Goal: Task Accomplishment & Management: Use online tool/utility

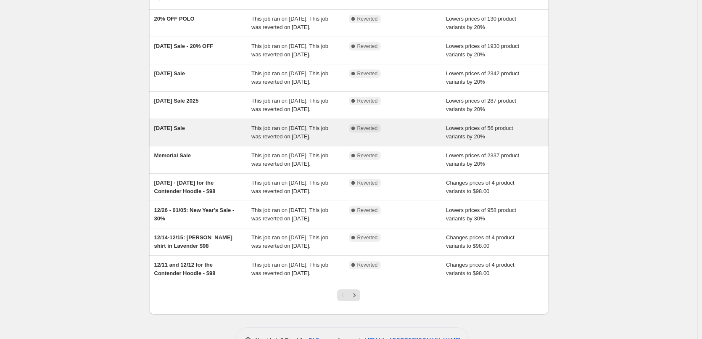
scroll to position [145, 0]
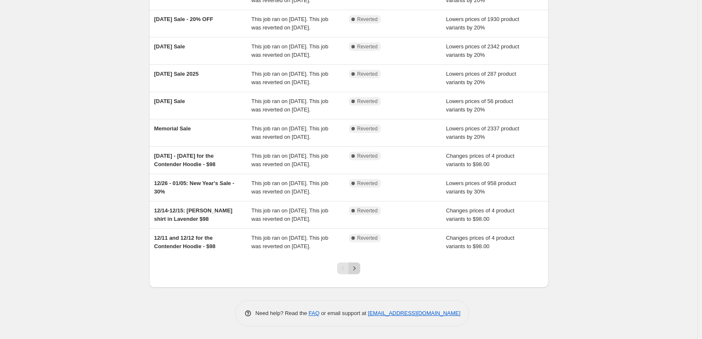
click at [360, 269] on button "Next" at bounding box center [355, 268] width 12 height 12
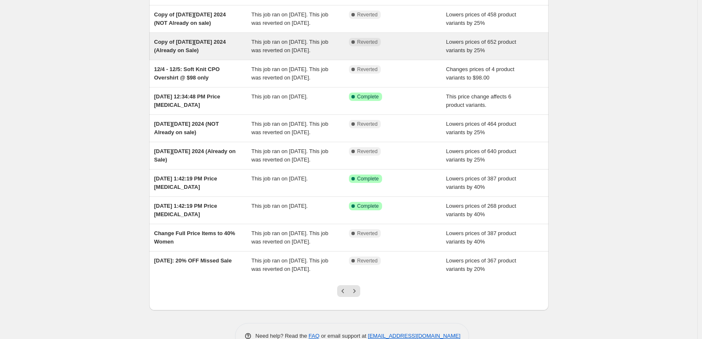
scroll to position [84, 0]
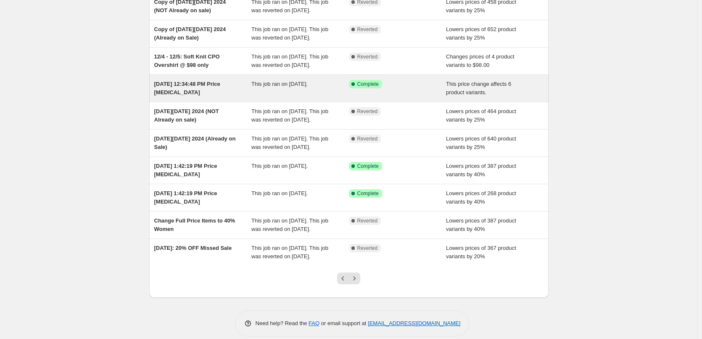
click at [218, 97] on div "[DATE] 12:34:48 PM Price [MEDICAL_DATA]" at bounding box center [203, 88] width 98 height 17
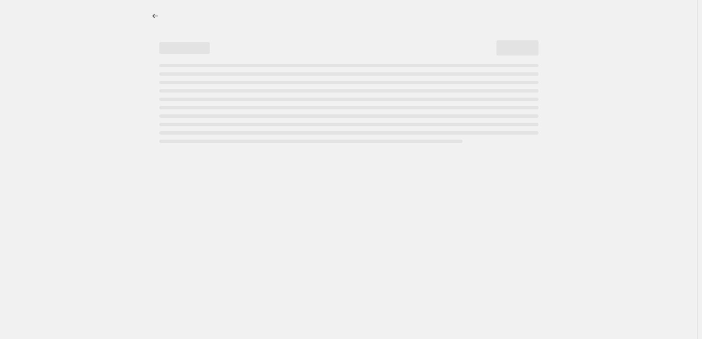
select select "ecap"
select select "remove"
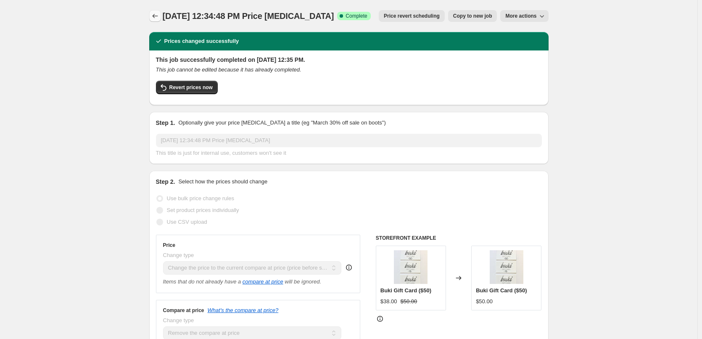
click at [159, 16] on icon "Price change jobs" at bounding box center [155, 16] width 8 height 8
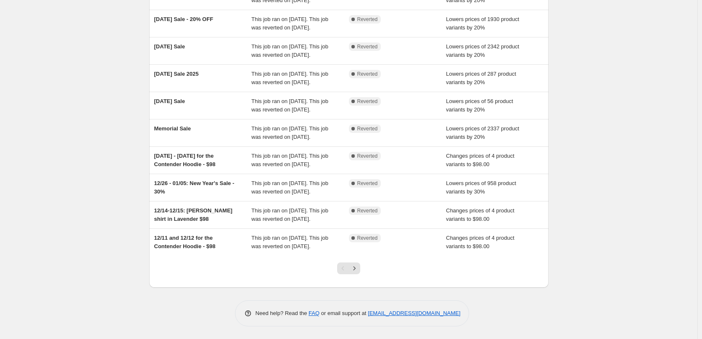
scroll to position [145, 0]
click at [356, 270] on icon "Next" at bounding box center [354, 268] width 8 height 8
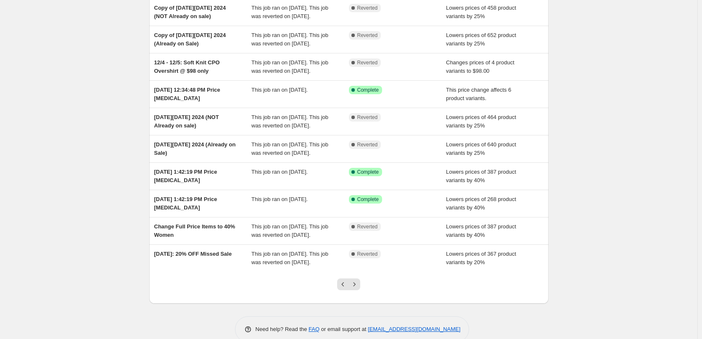
scroll to position [84, 0]
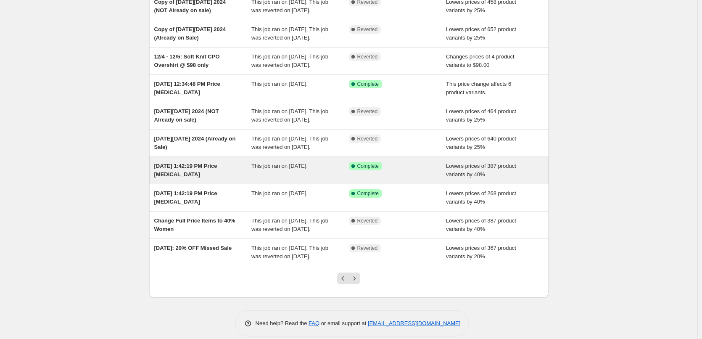
click at [426, 170] on div "Success Complete Complete" at bounding box center [391, 166] width 85 height 8
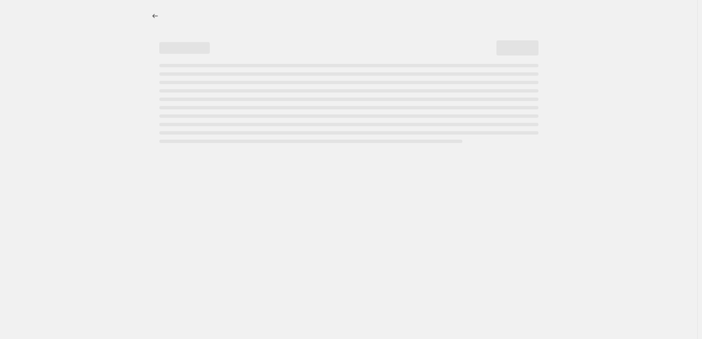
select select "percentage"
select select "tag"
select select "not_equal"
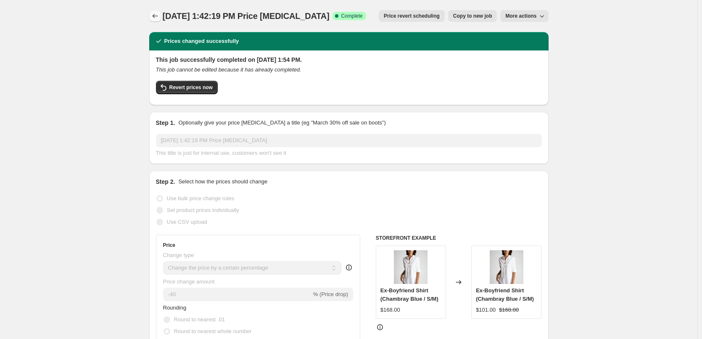
click at [158, 19] on icon "Price change jobs" at bounding box center [155, 16] width 8 height 8
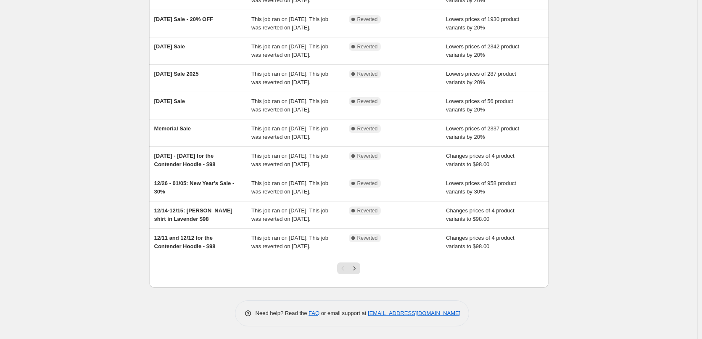
scroll to position [145, 0]
click at [359, 270] on icon "Next" at bounding box center [354, 268] width 8 height 8
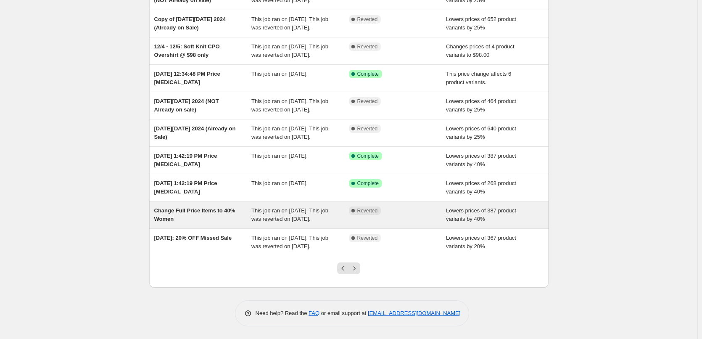
scroll to position [153, 0]
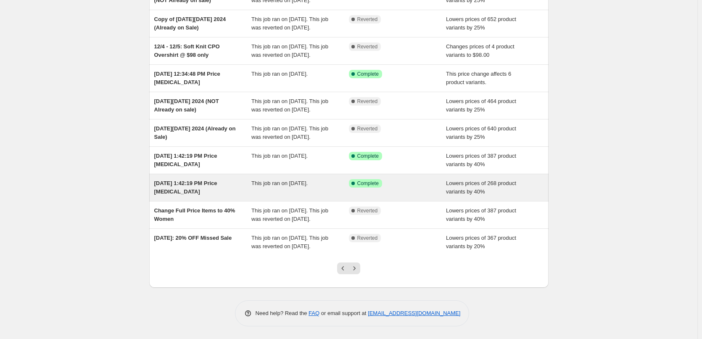
click at [221, 179] on div "[DATE] 1:42:19 PM Price [MEDICAL_DATA]" at bounding box center [203, 187] width 98 height 17
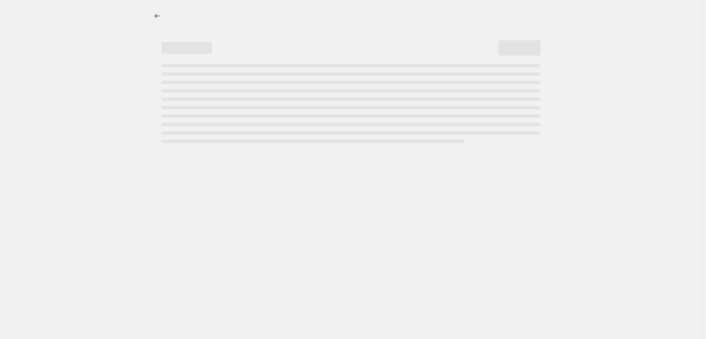
select select "percentage"
select select "no_change"
select select "tag"
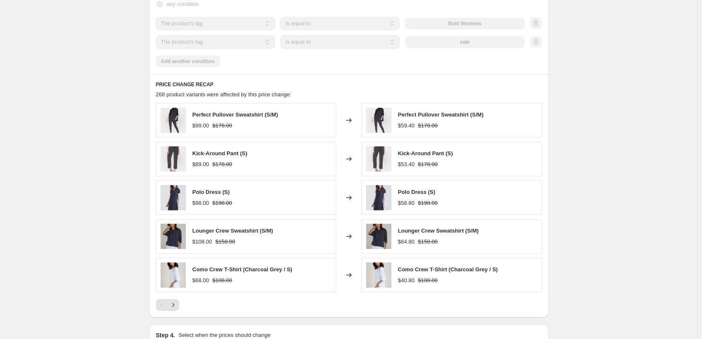
scroll to position [715, 0]
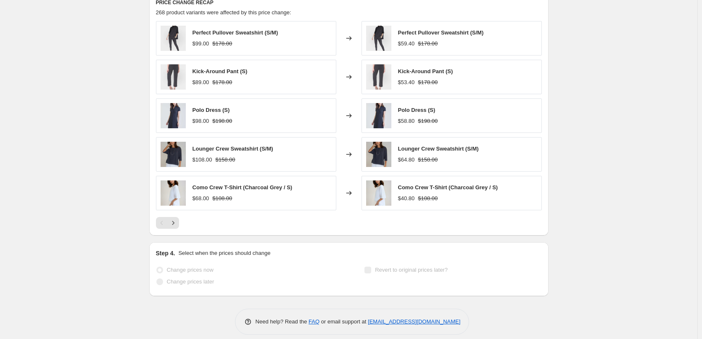
click at [477, 34] on span "Perfect Pullover Sweatshirt (S/M)" at bounding box center [441, 32] width 86 height 6
